Goal: Task Accomplishment & Management: Manage account settings

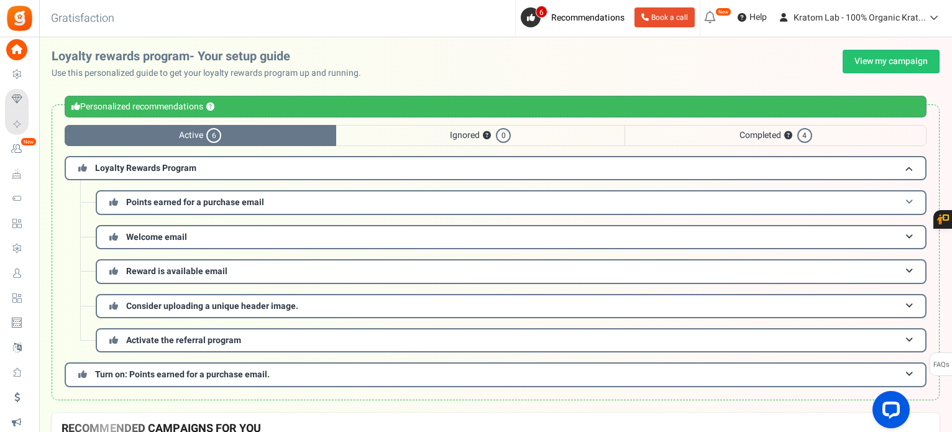
click at [234, 201] on span "Points earned for a purchase email" at bounding box center [195, 202] width 138 height 13
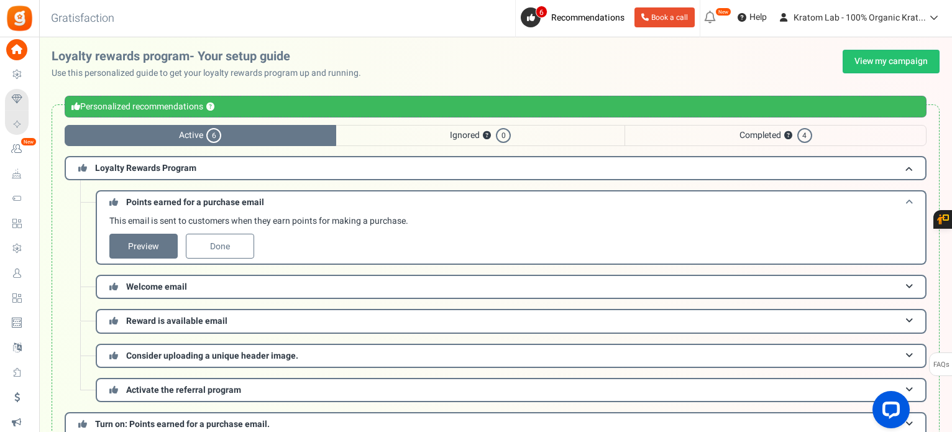
click at [234, 201] on span "Points earned for a purchase email" at bounding box center [195, 202] width 138 height 13
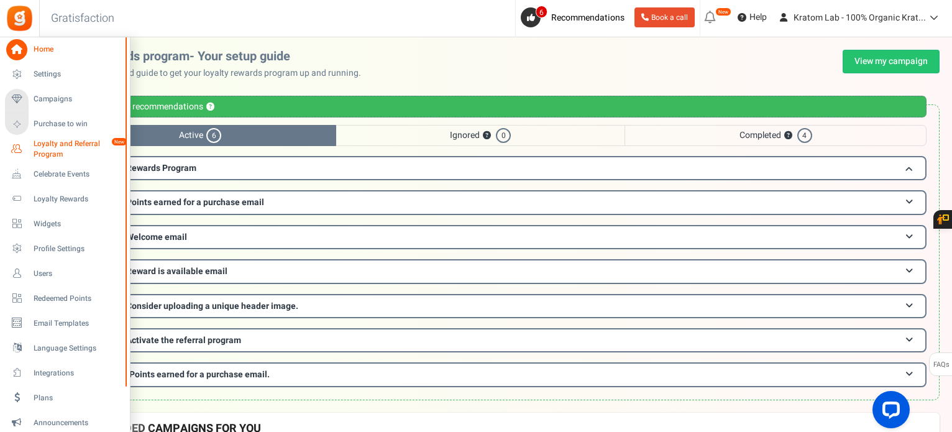
click at [52, 144] on span "Loyalty and Referral Program" at bounding box center [79, 149] width 91 height 21
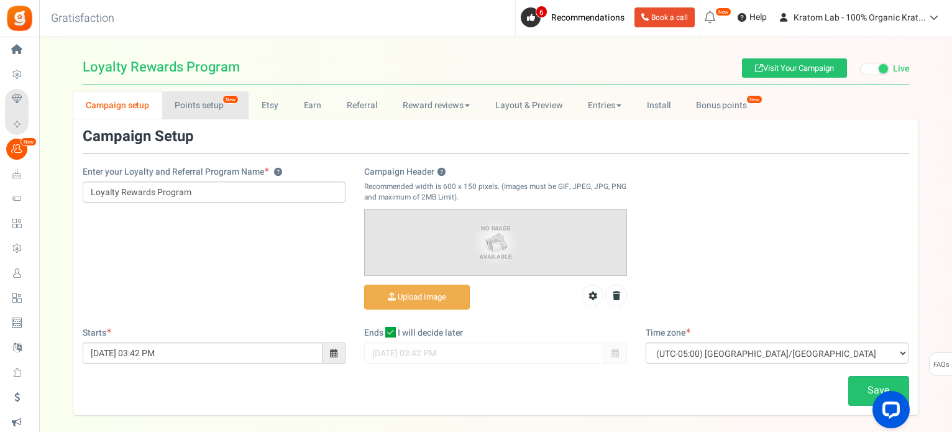
click at [199, 114] on link "Points setup New" at bounding box center [205, 105] width 86 height 28
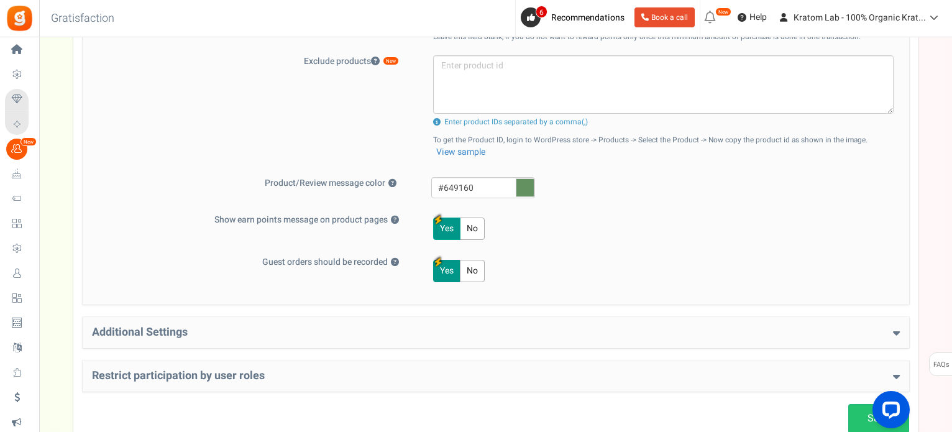
scroll to position [559, 0]
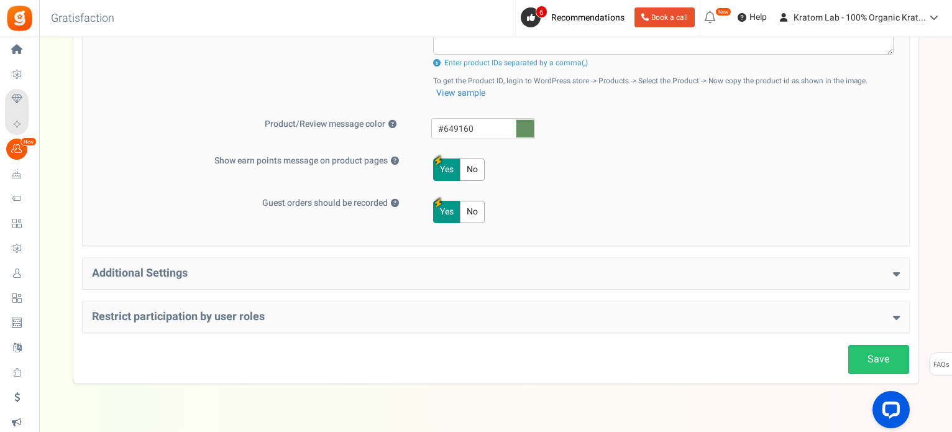
click at [892, 270] on h4 "Additional Settings" at bounding box center [496, 273] width 808 height 12
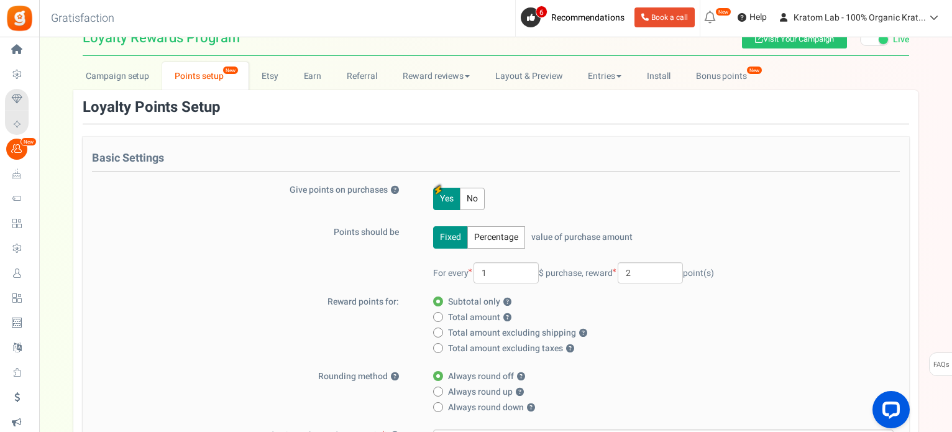
scroll to position [0, 0]
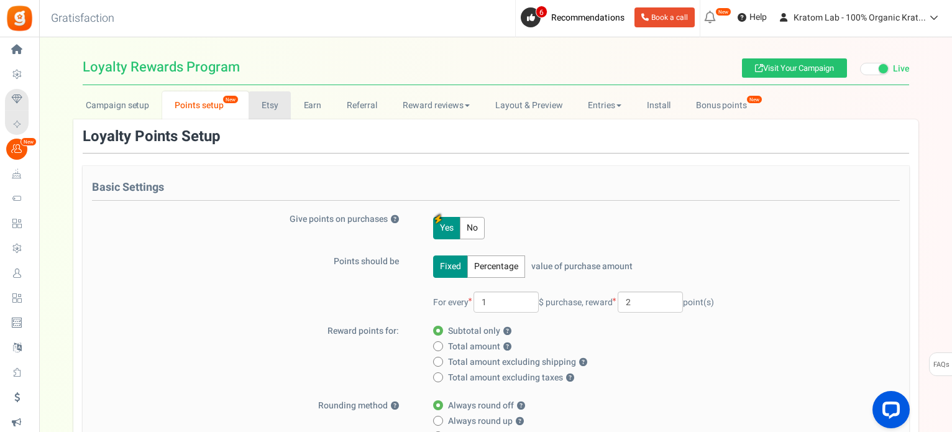
click at [269, 106] on link "Etsy" at bounding box center [270, 105] width 42 height 28
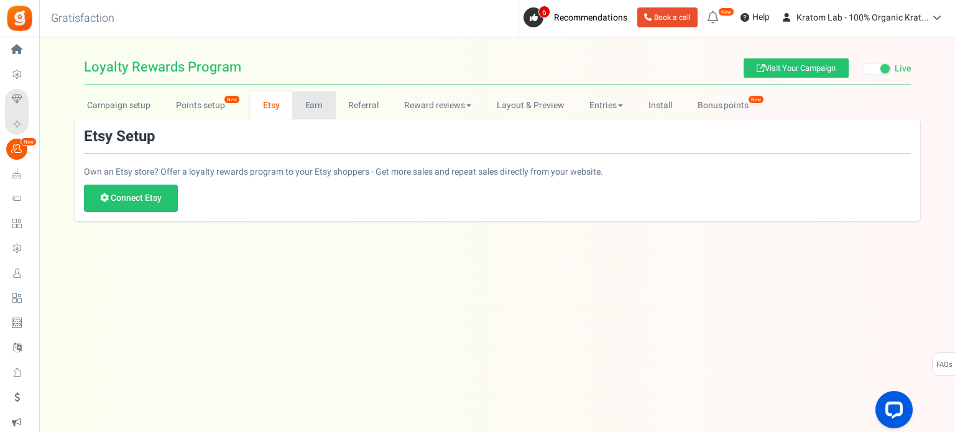
click at [323, 106] on link "Earn" at bounding box center [314, 105] width 44 height 28
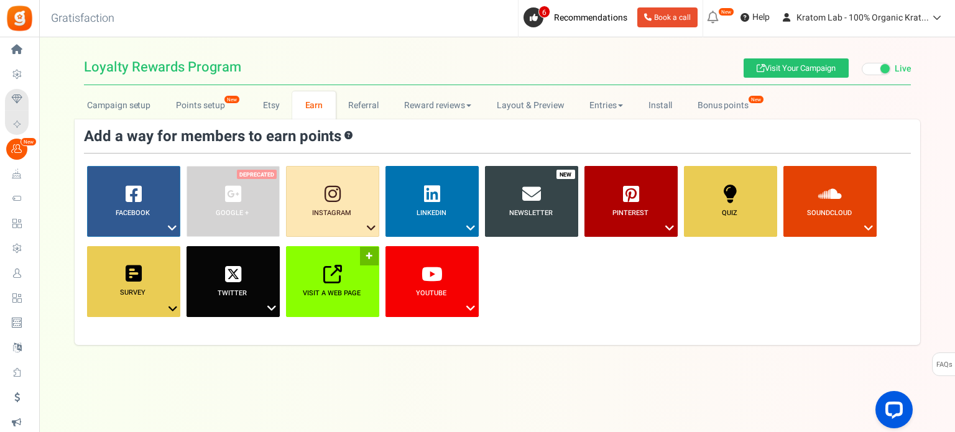
click at [336, 287] on link "Visit a web page ?" at bounding box center [332, 281] width 93 height 71
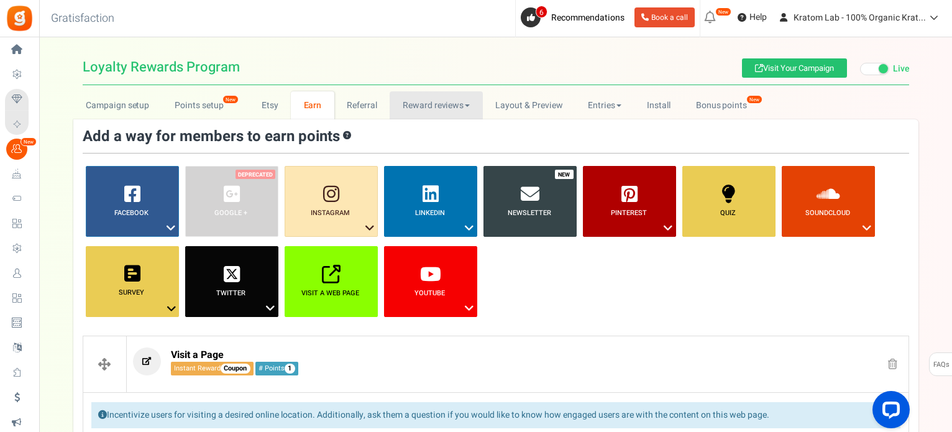
click at [471, 99] on link "Reward reviews" at bounding box center [436, 105] width 93 height 28
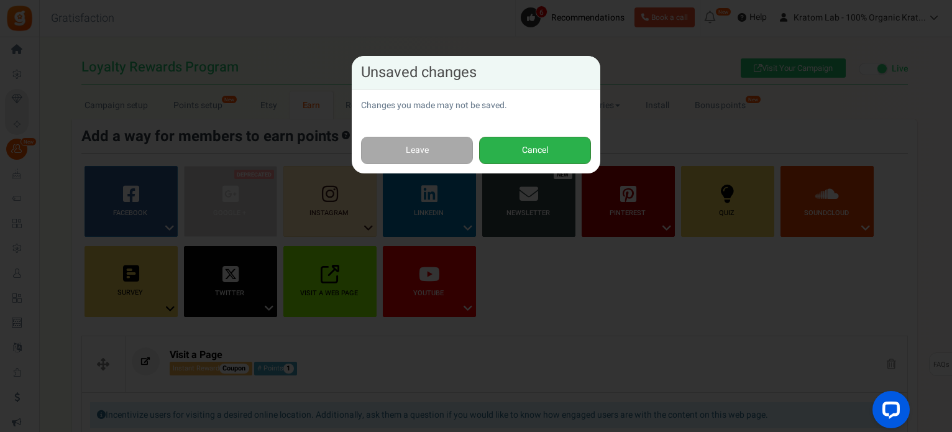
click at [500, 152] on button "Cancel" at bounding box center [535, 151] width 112 height 28
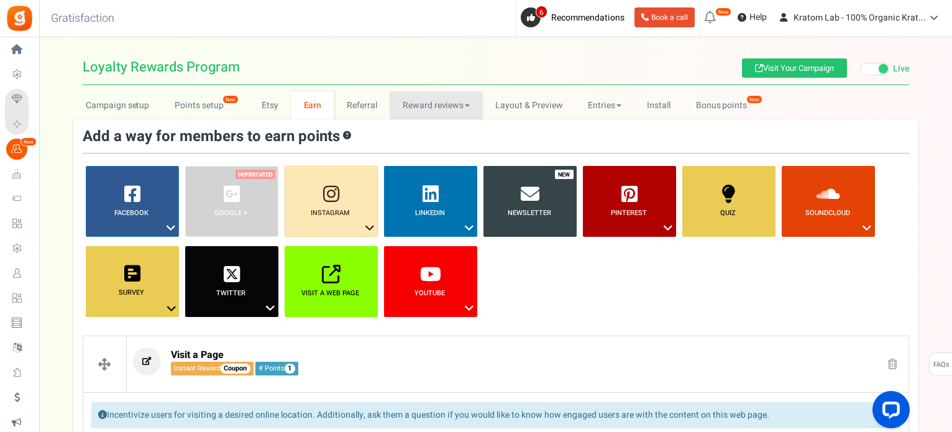
click at [455, 113] on link "Reward reviews" at bounding box center [436, 105] width 93 height 28
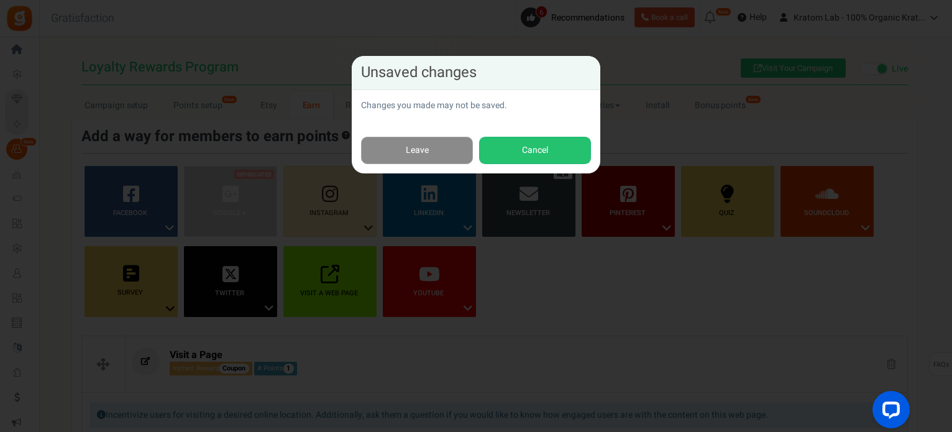
click at [438, 144] on link "Leave" at bounding box center [417, 151] width 112 height 28
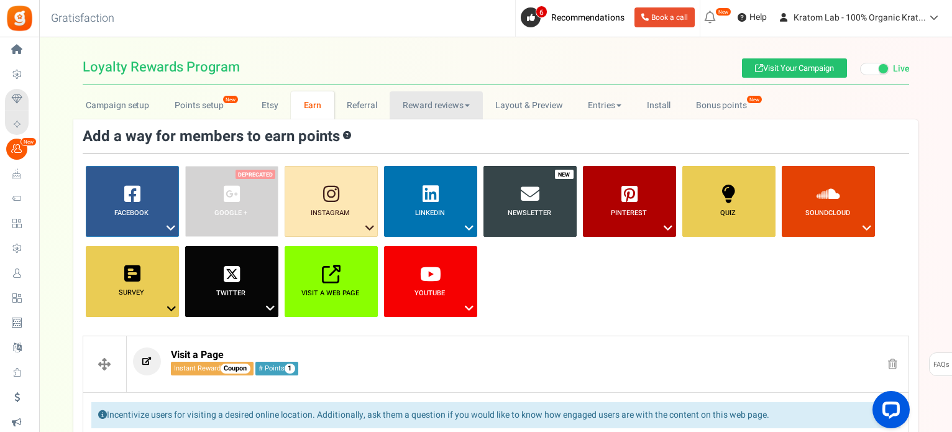
click at [452, 104] on link "Reward reviews" at bounding box center [436, 105] width 93 height 28
click at [426, 129] on link "WOO" at bounding box center [439, 133] width 99 height 18
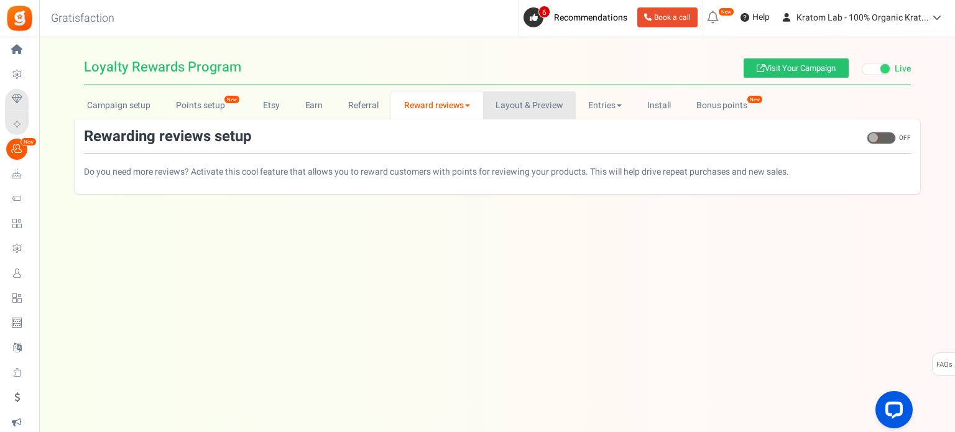
click at [520, 110] on link "Layout & Preview" at bounding box center [529, 105] width 93 height 28
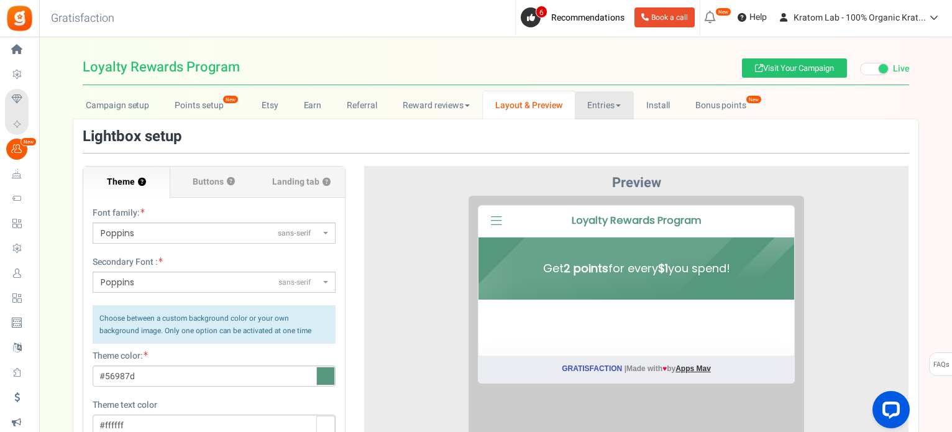
click at [609, 109] on link "Entries" at bounding box center [604, 105] width 59 height 28
click at [602, 136] on link "Entries" at bounding box center [624, 133] width 99 height 18
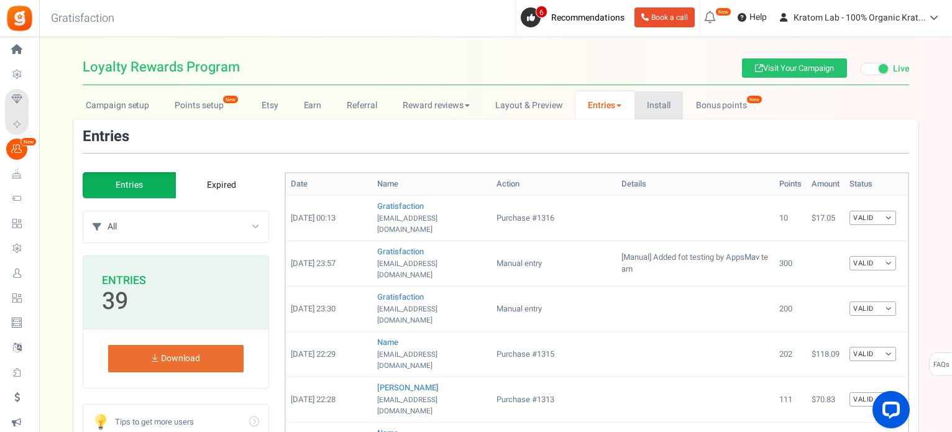
click at [670, 103] on link "Install" at bounding box center [659, 105] width 49 height 28
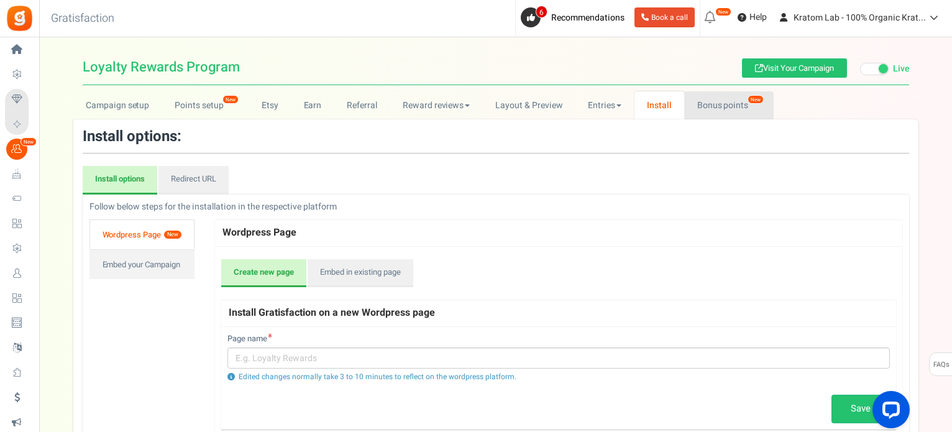
click at [725, 103] on link "Bonus points New" at bounding box center [728, 105] width 89 height 28
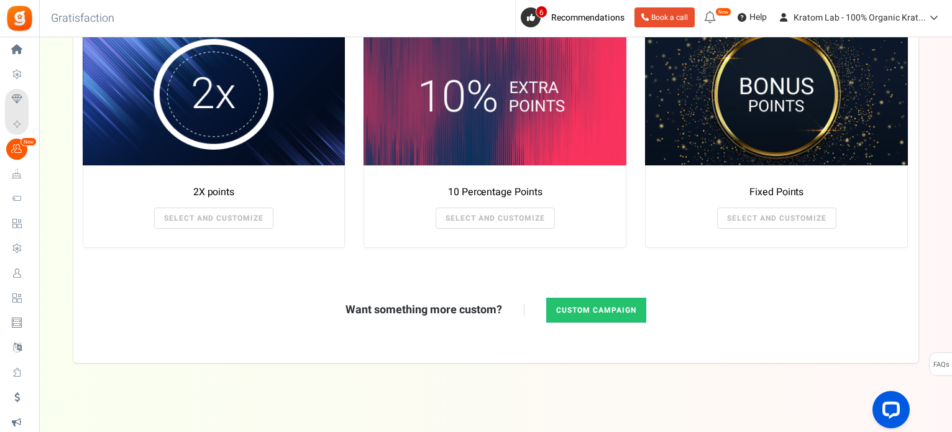
scroll to position [272, 0]
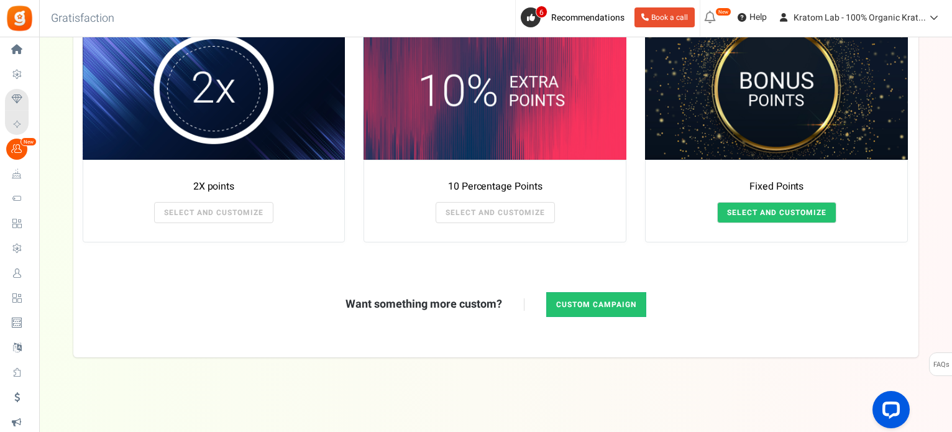
click at [768, 213] on link "SELECT AND CUSTOMIZE" at bounding box center [776, 212] width 119 height 21
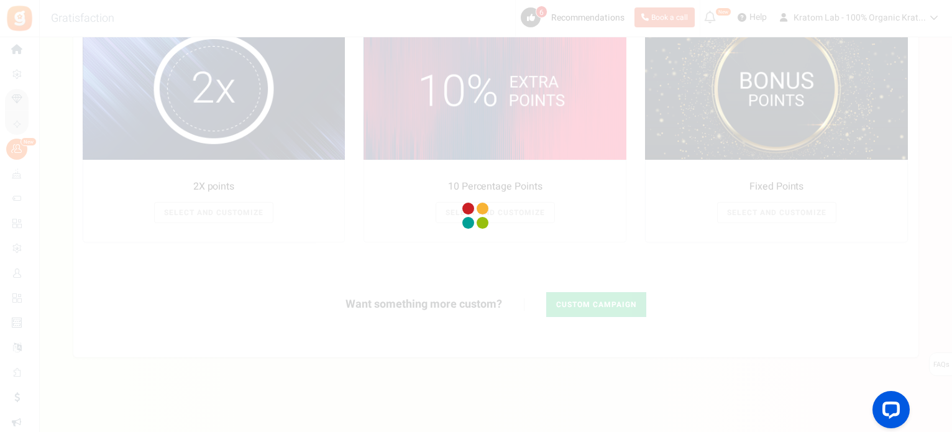
radio input "true"
type input "125"
radio input "true"
type input "[DATE] 12:01 AM"
type input "[DATE] 11:59 PM"
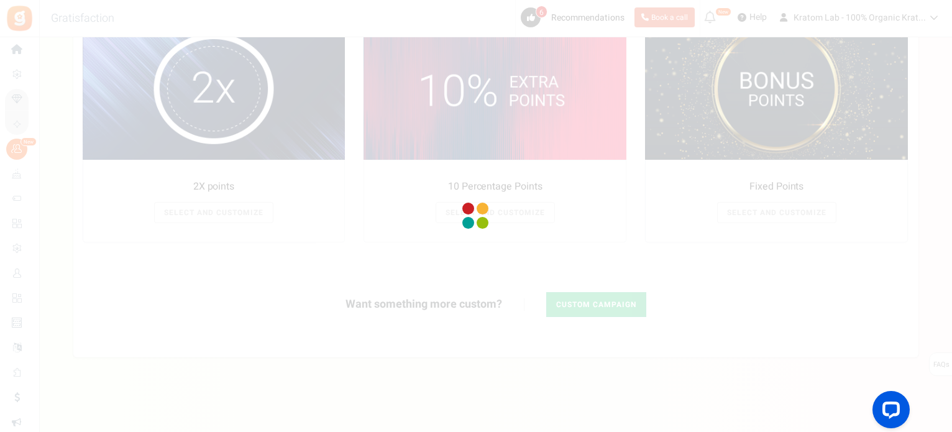
type textarea "Fixed Points"
type textarea "Bonus Points description"
type input "#000000"
type input "#ffbe84"
type input "#000000"
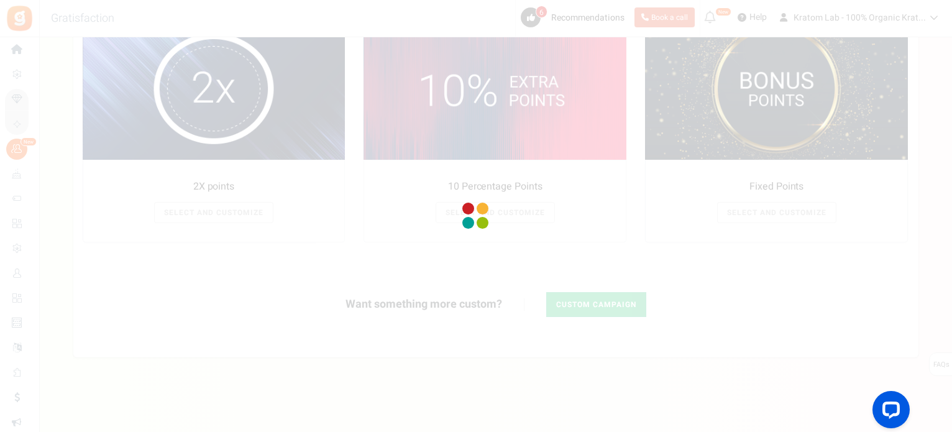
type input "#ffffff"
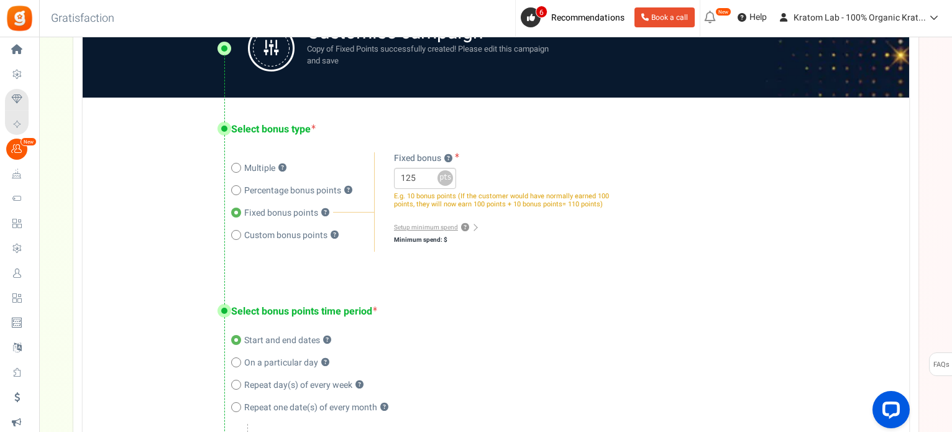
click at [239, 187] on span at bounding box center [236, 190] width 10 height 10
click at [239, 188] on input "Percentage bonus points ?" at bounding box center [235, 192] width 8 height 8
radio input "true"
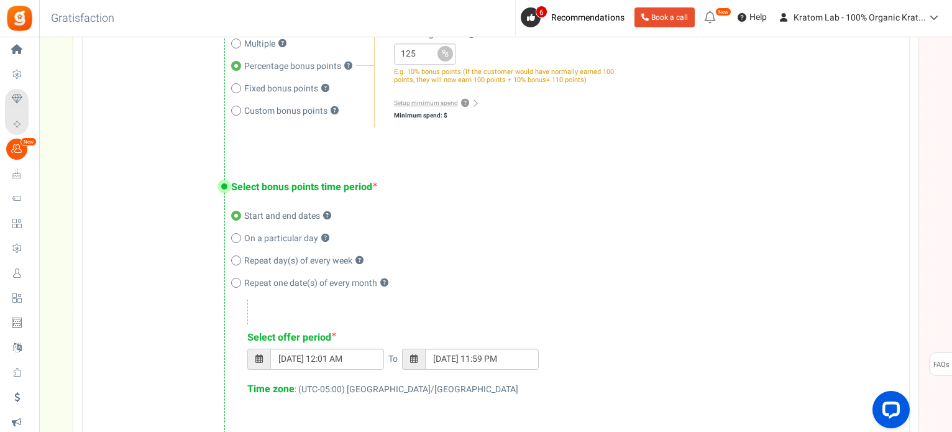
scroll to position [334, 0]
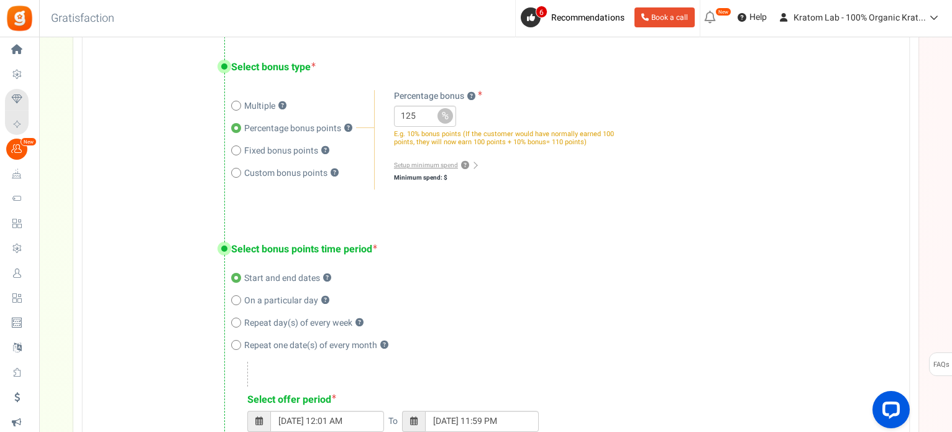
click at [236, 150] on icon at bounding box center [236, 150] width 3 height 3
click at [236, 150] on input "Fixed bonus points ?" at bounding box center [235, 152] width 8 height 8
radio input "true"
click at [241, 124] on label "Percentage bonus points ?" at bounding box center [302, 128] width 143 height 12
click at [239, 126] on input "Percentage bonus points ?" at bounding box center [235, 130] width 8 height 8
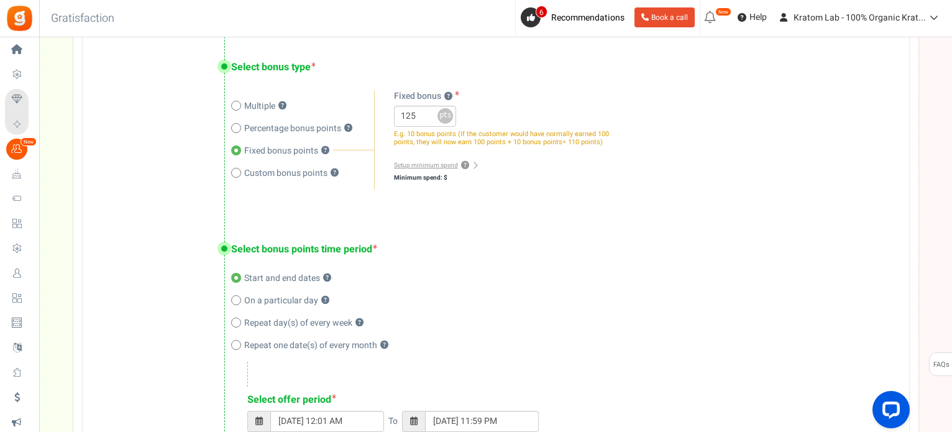
radio input "true"
radio input "false"
click at [232, 101] on label "Multiple ?" at bounding box center [302, 106] width 143 height 12
click at [232, 103] on input "Multiple ?" at bounding box center [235, 107] width 8 height 8
radio input "true"
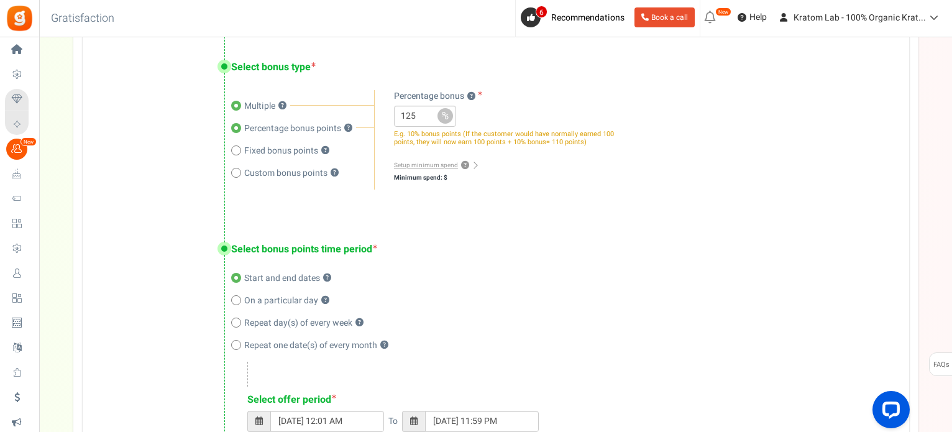
radio input "false"
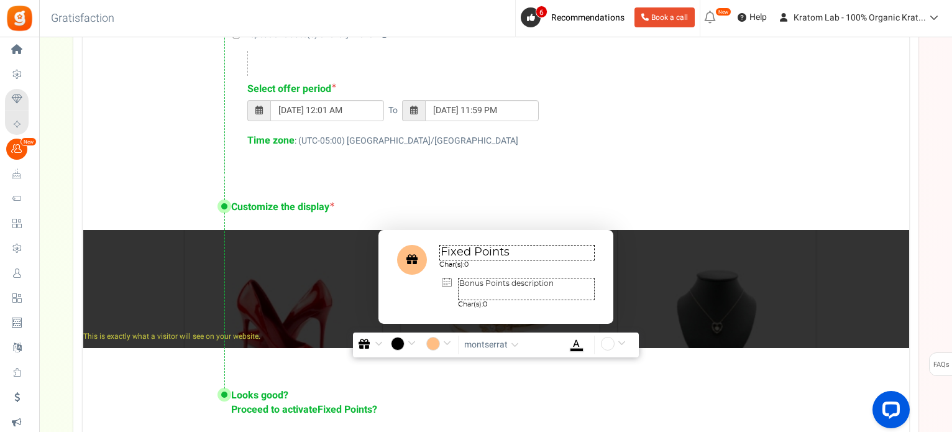
scroll to position [707, 0]
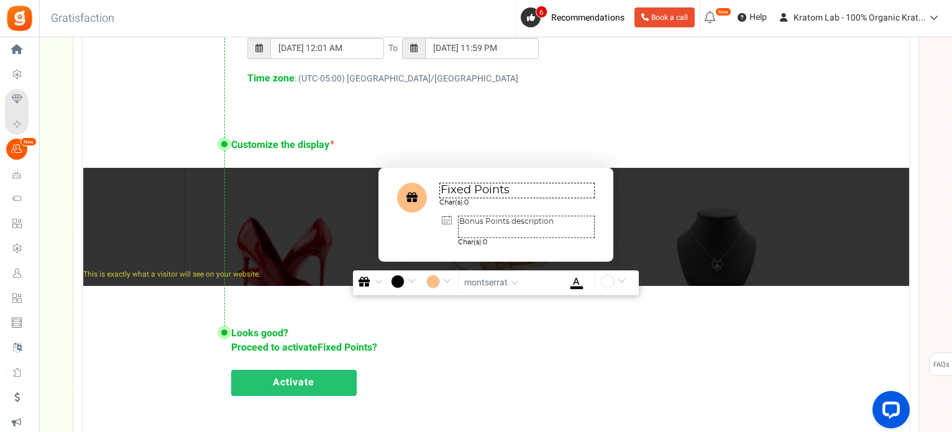
click at [527, 188] on textarea "Fixed Points" at bounding box center [516, 191] width 155 height 16
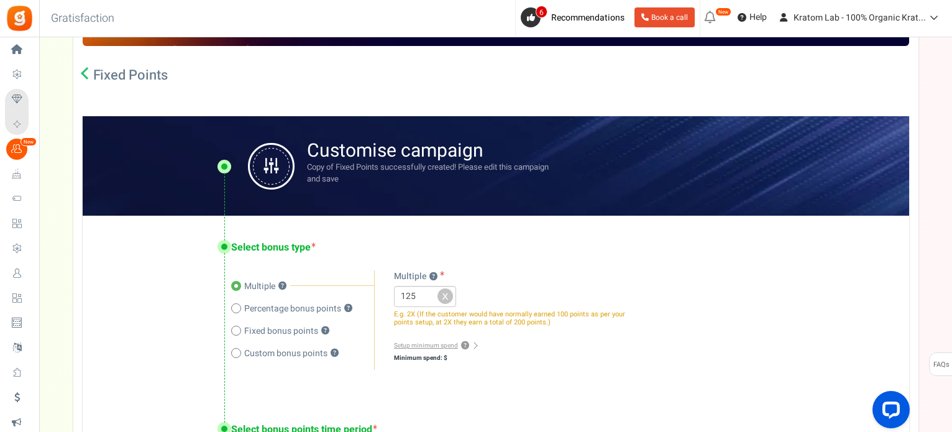
scroll to position [148, 0]
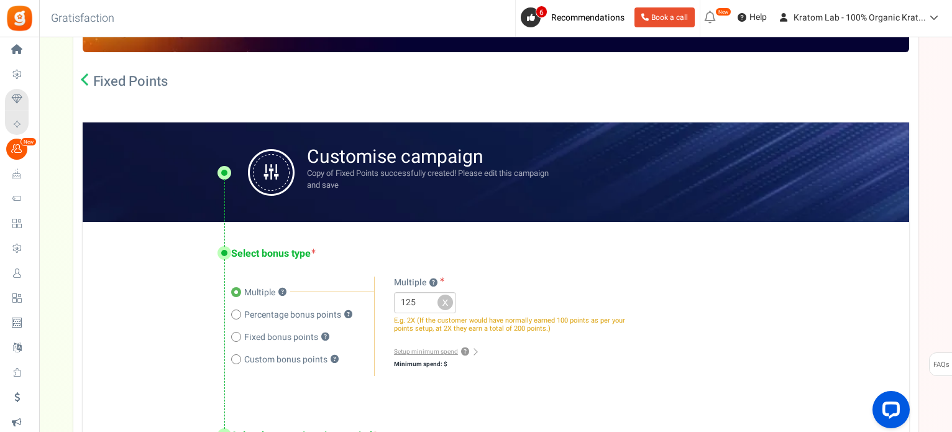
click at [84, 77] on icon at bounding box center [87, 79] width 12 height 12
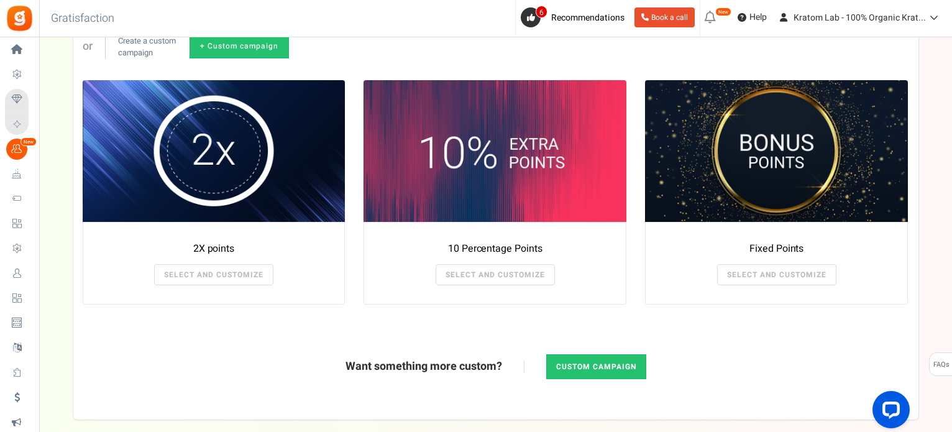
scroll to position [272, 0]
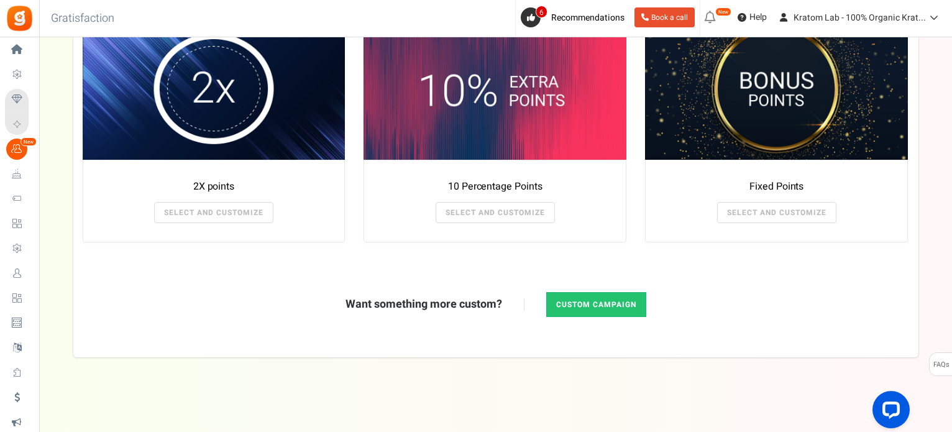
click at [582, 293] on link "Custom campaign" at bounding box center [596, 304] width 100 height 25
type textarea "Get bonus points!"
type textarea "Shop and get bonus points!"
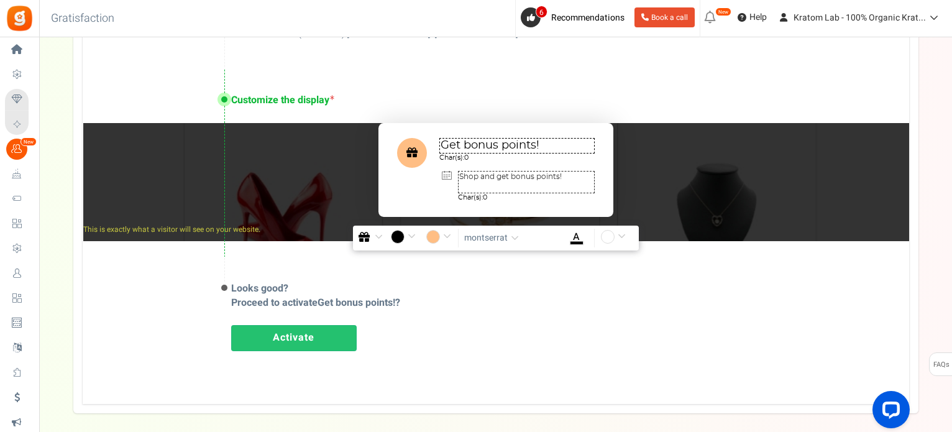
scroll to position [753, 0]
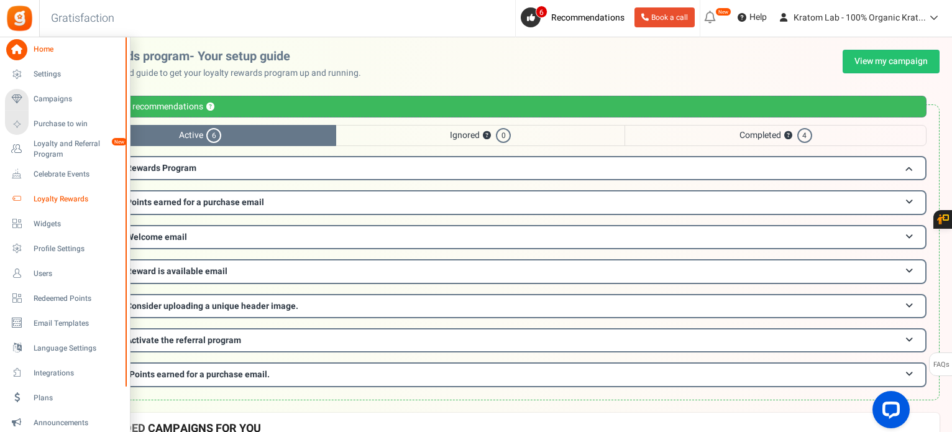
click at [67, 201] on span "Loyalty Rewards" at bounding box center [77, 199] width 87 height 11
click at [60, 196] on span "Loyalty Rewards" at bounding box center [77, 199] width 87 height 11
click at [38, 201] on span "Loyalty Rewards" at bounding box center [77, 199] width 87 height 11
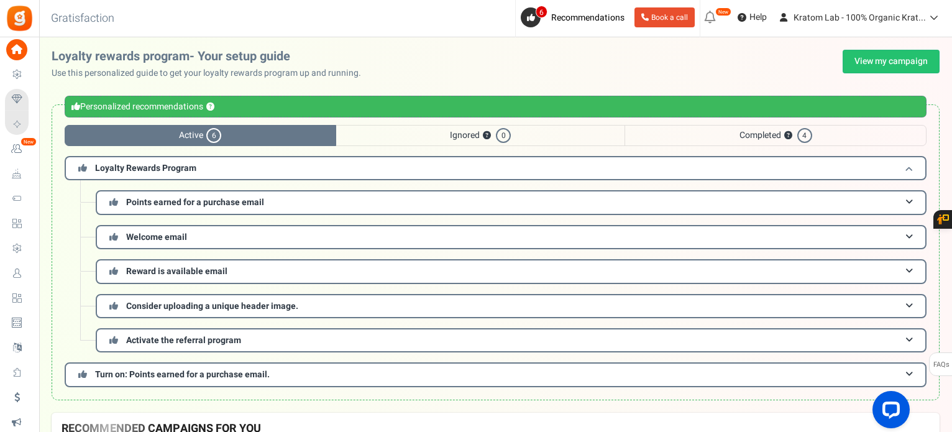
click at [914, 167] on h3 "Loyalty Rewards Program" at bounding box center [496, 168] width 862 height 24
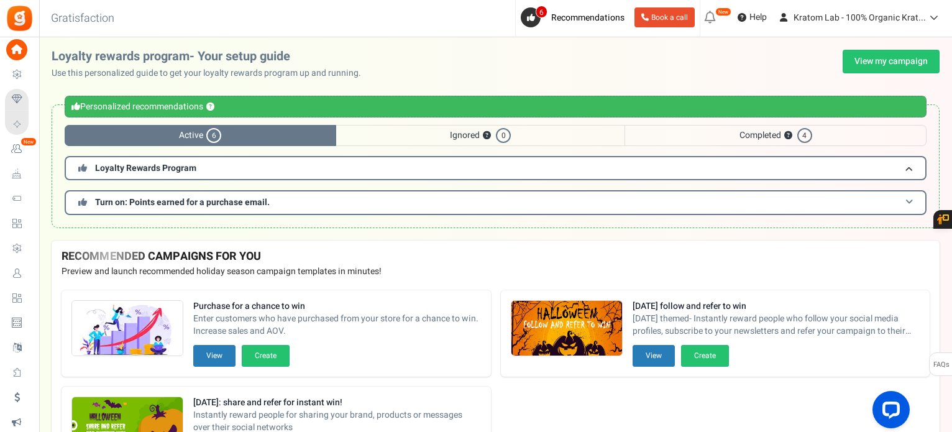
click at [914, 200] on h3 "Turn on: Points earned for a purchase email." at bounding box center [496, 202] width 862 height 24
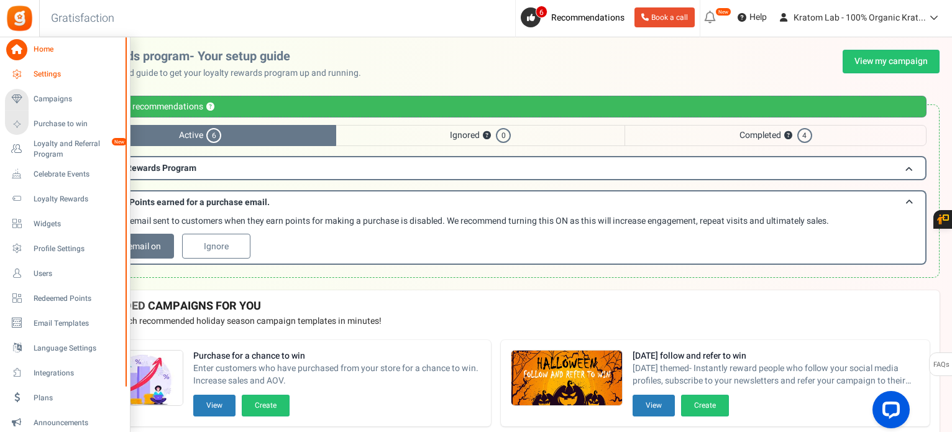
click at [52, 69] on span "Settings" at bounding box center [77, 74] width 87 height 11
click at [48, 71] on span "Settings" at bounding box center [77, 74] width 87 height 11
click at [48, 72] on span "Settings" at bounding box center [77, 74] width 87 height 11
click at [48, 73] on span "Settings" at bounding box center [77, 74] width 87 height 11
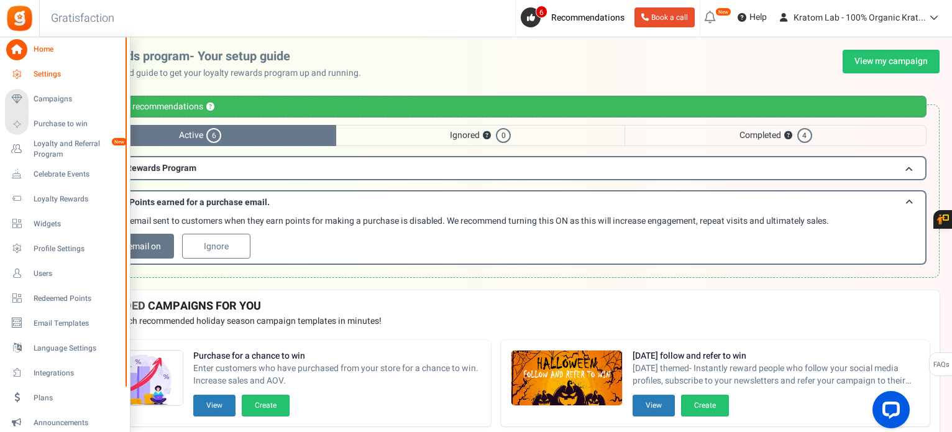
click at [14, 73] on icon at bounding box center [16, 74] width 21 height 21
click at [54, 97] on span "Campaigns" at bounding box center [77, 99] width 87 height 11
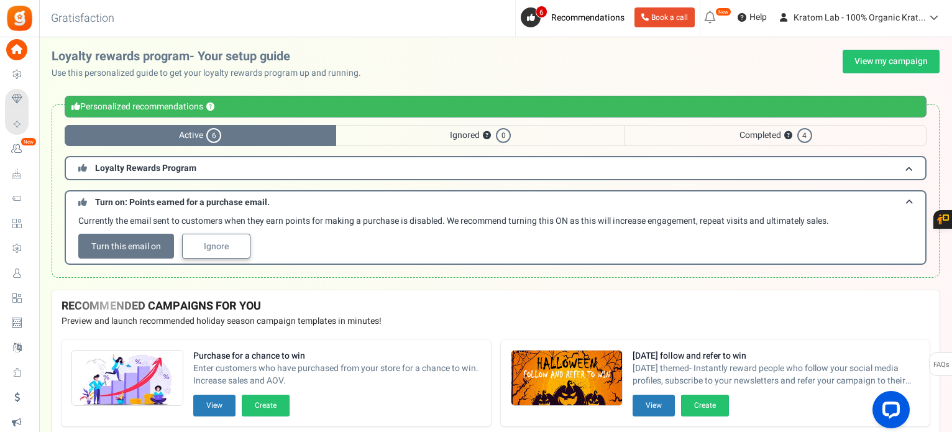
click at [228, 245] on link "Ignore" at bounding box center [216, 246] width 68 height 25
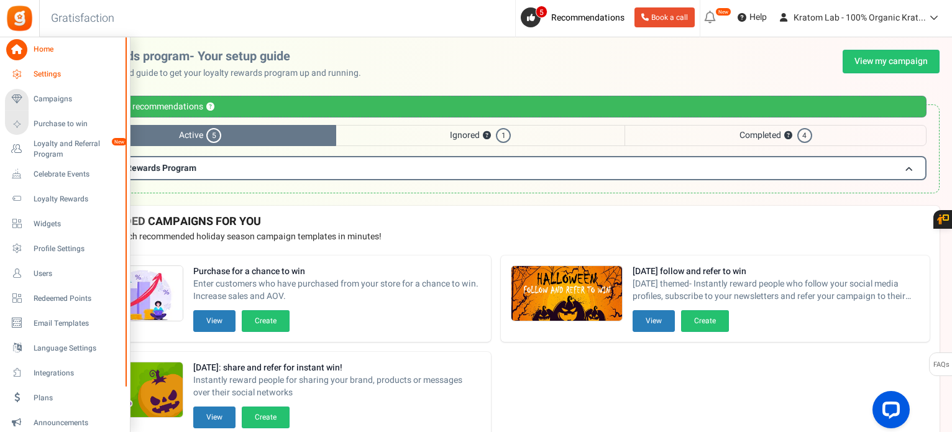
click at [52, 70] on span "Settings" at bounding box center [77, 74] width 87 height 11
click at [53, 71] on span "Settings" at bounding box center [77, 74] width 87 height 11
click at [52, 75] on span "Settings" at bounding box center [77, 74] width 87 height 11
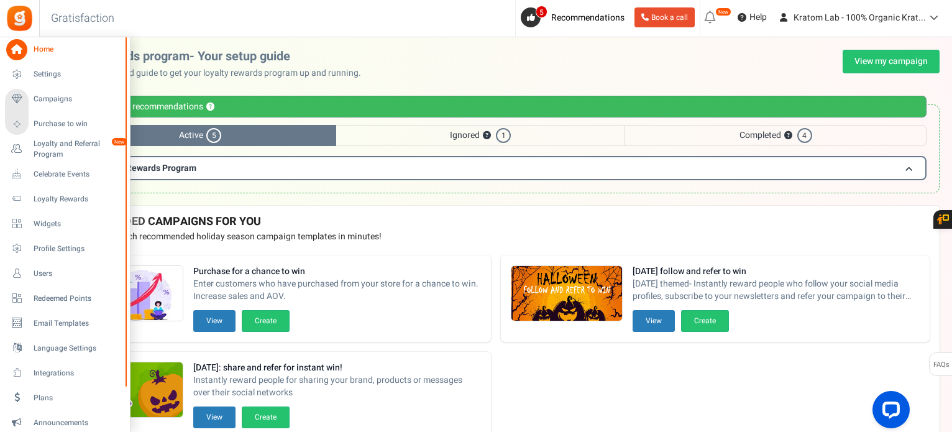
click at [47, 44] on span "Home" at bounding box center [77, 49] width 87 height 11
click at [49, 97] on span "Campaigns" at bounding box center [77, 99] width 87 height 11
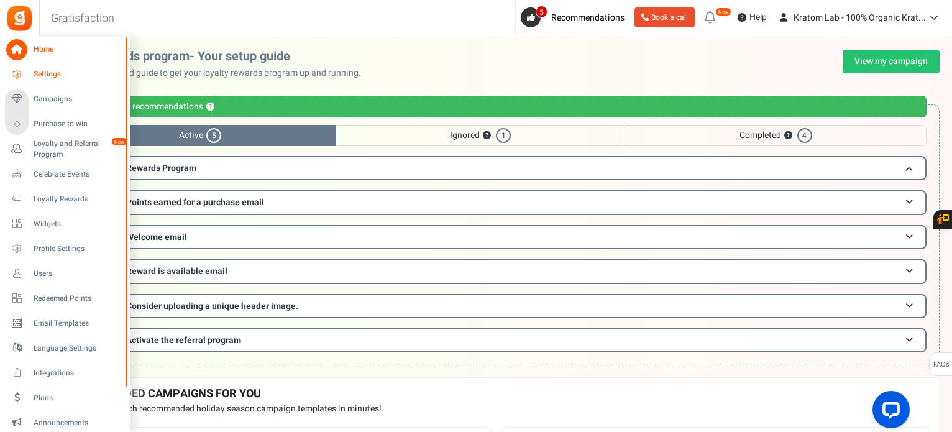
click at [45, 71] on span "Settings" at bounding box center [77, 74] width 87 height 11
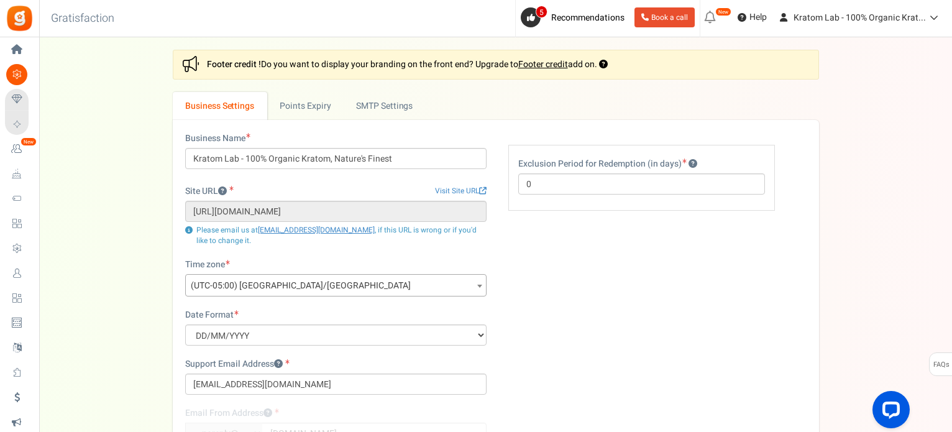
click at [0, 0] on span "Campaigns" at bounding box center [0, 0] width 0 height 0
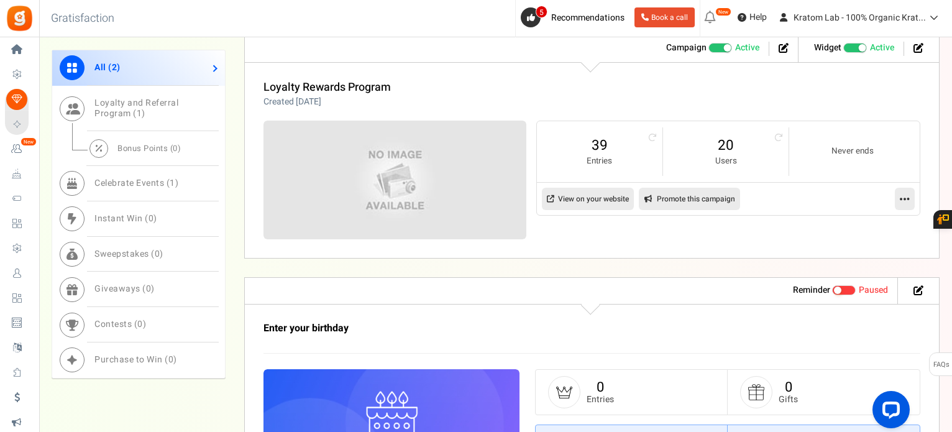
scroll to position [559, 0]
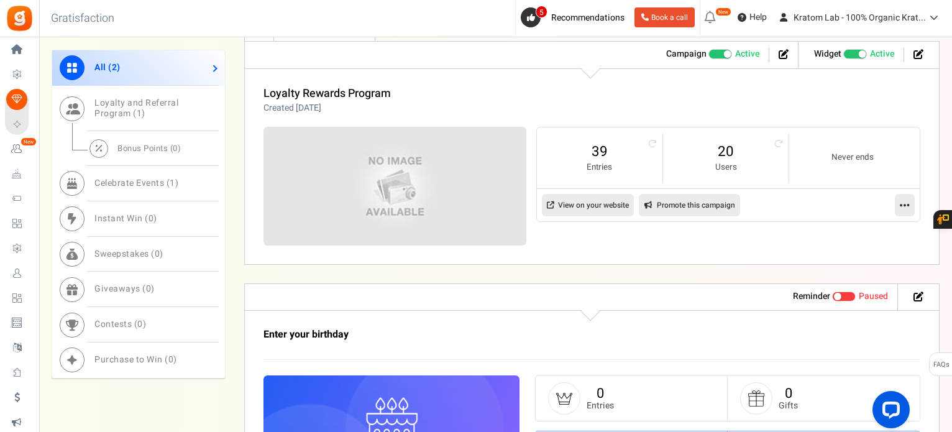
click at [908, 201] on icon at bounding box center [905, 205] width 10 height 11
click at [845, 232] on link "Edit" at bounding box center [865, 235] width 92 height 23
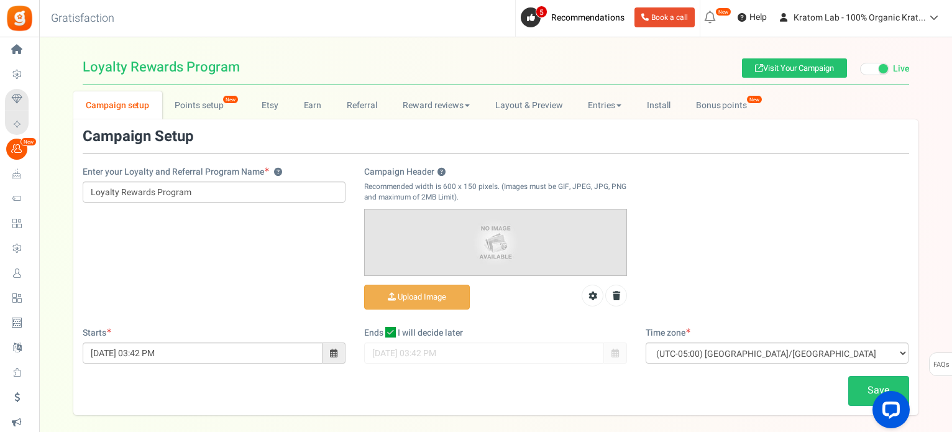
scroll to position [57, 0]
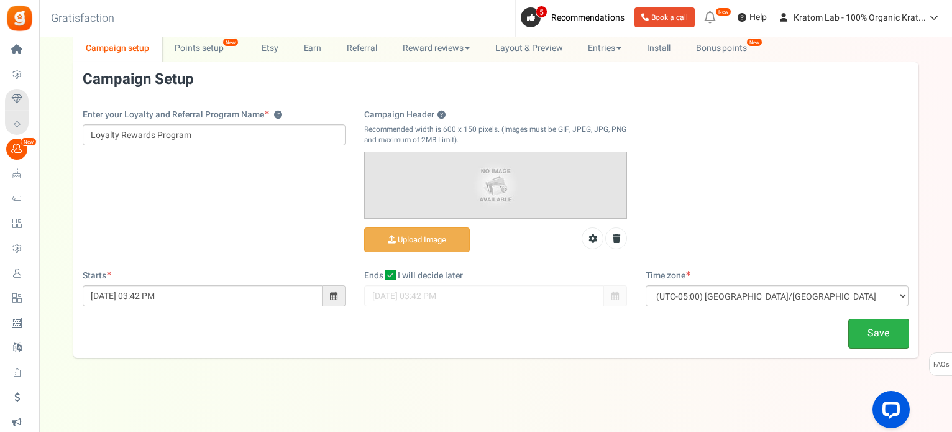
click at [886, 335] on link "Save" at bounding box center [879, 333] width 61 height 29
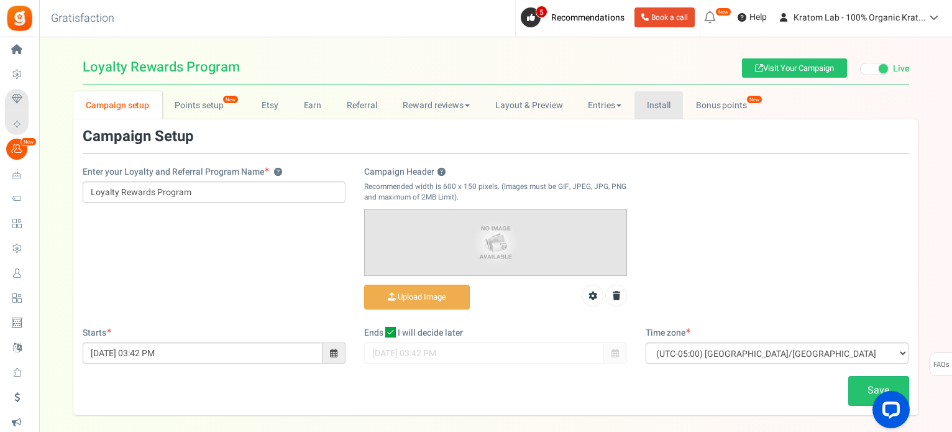
click at [661, 102] on link "Install" at bounding box center [659, 105] width 49 height 28
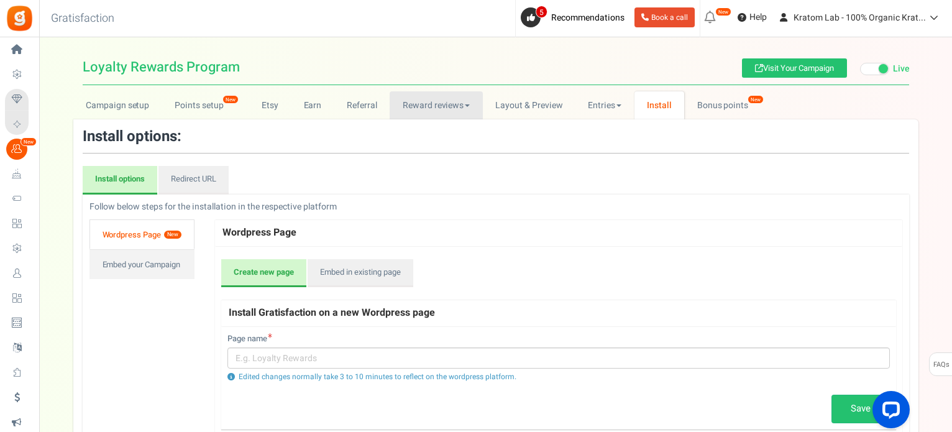
click at [451, 111] on link "Reward reviews" at bounding box center [436, 105] width 93 height 28
